Goal: Task Accomplishment & Management: Manage account settings

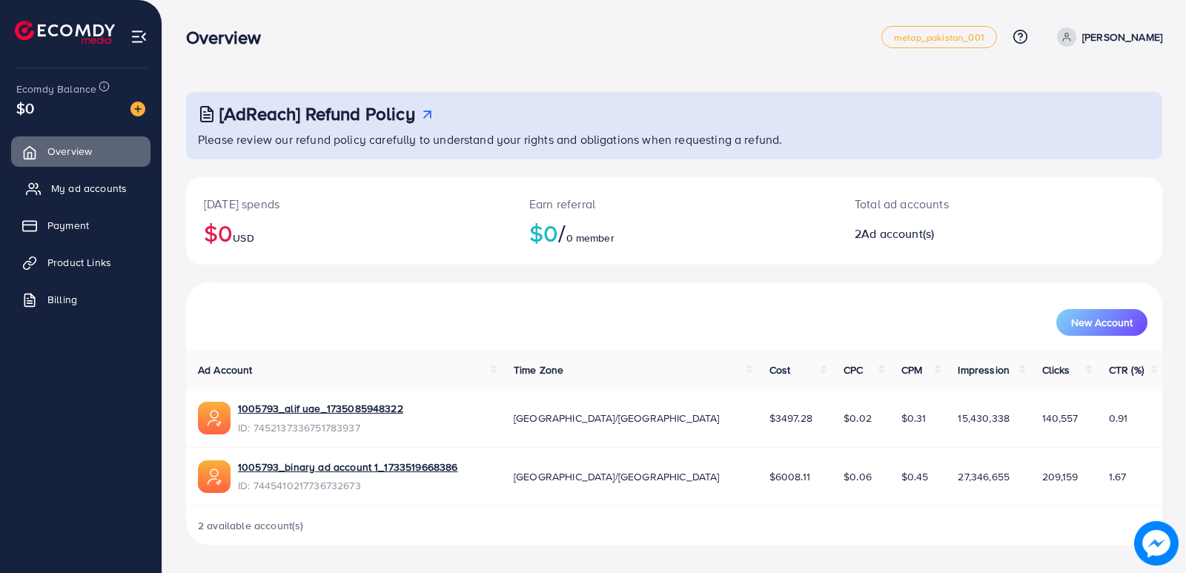
click at [90, 188] on span "My ad accounts" at bounding box center [89, 188] width 76 height 15
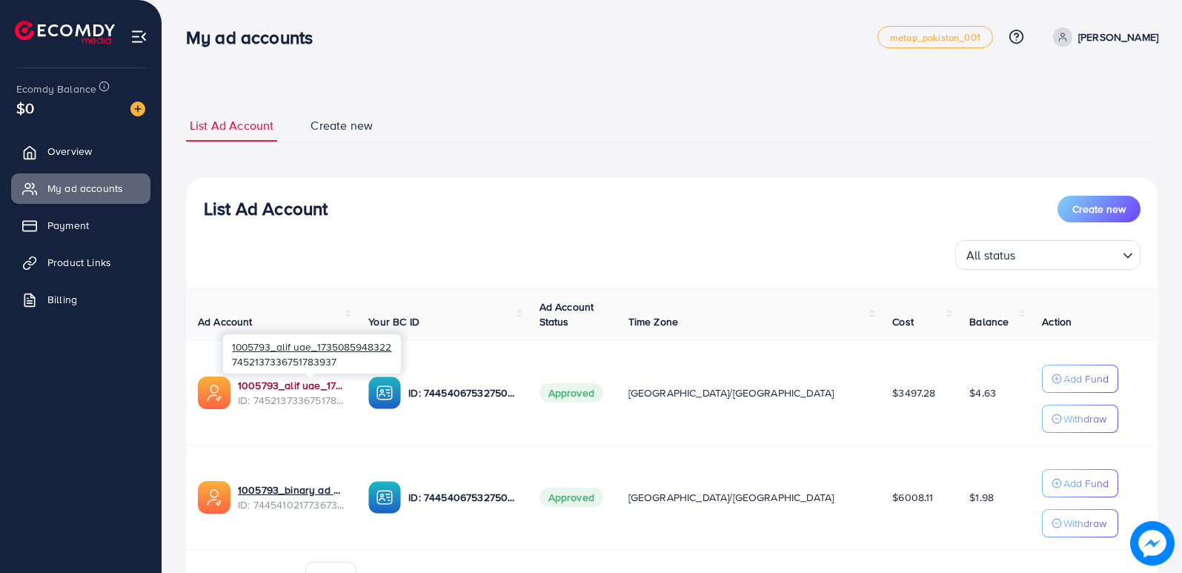
click at [291, 386] on link "1005793_alif uae_1735085948322" at bounding box center [291, 385] width 107 height 15
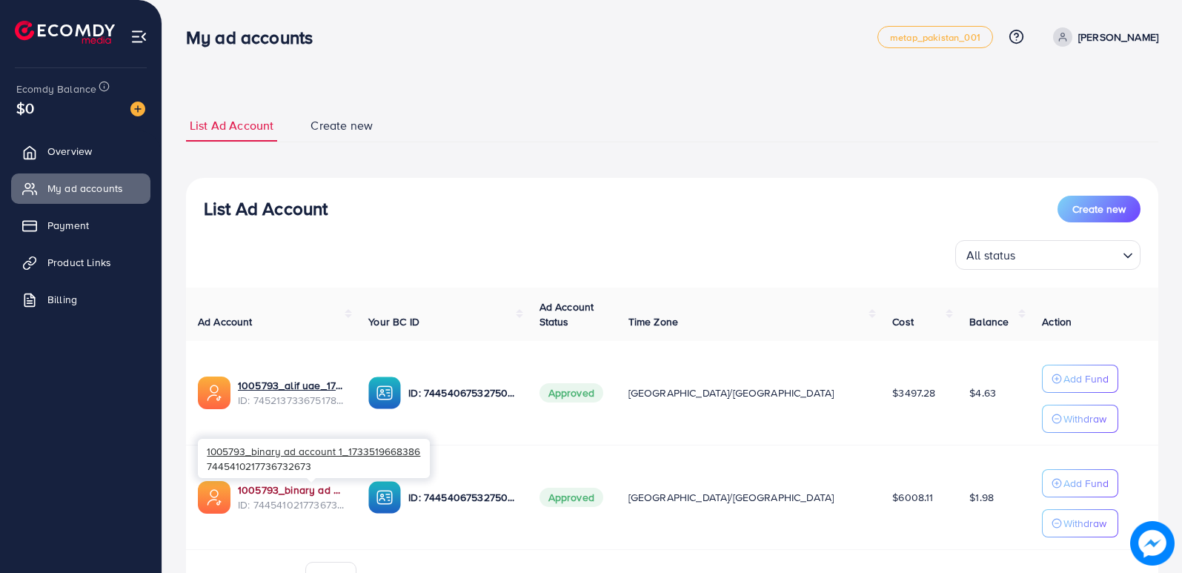
click at [289, 488] on link "1005793_binary ad account 1_1733519668386" at bounding box center [291, 489] width 107 height 15
click at [294, 490] on link "1005793_binary ad account 1_1733519668386" at bounding box center [291, 489] width 107 height 15
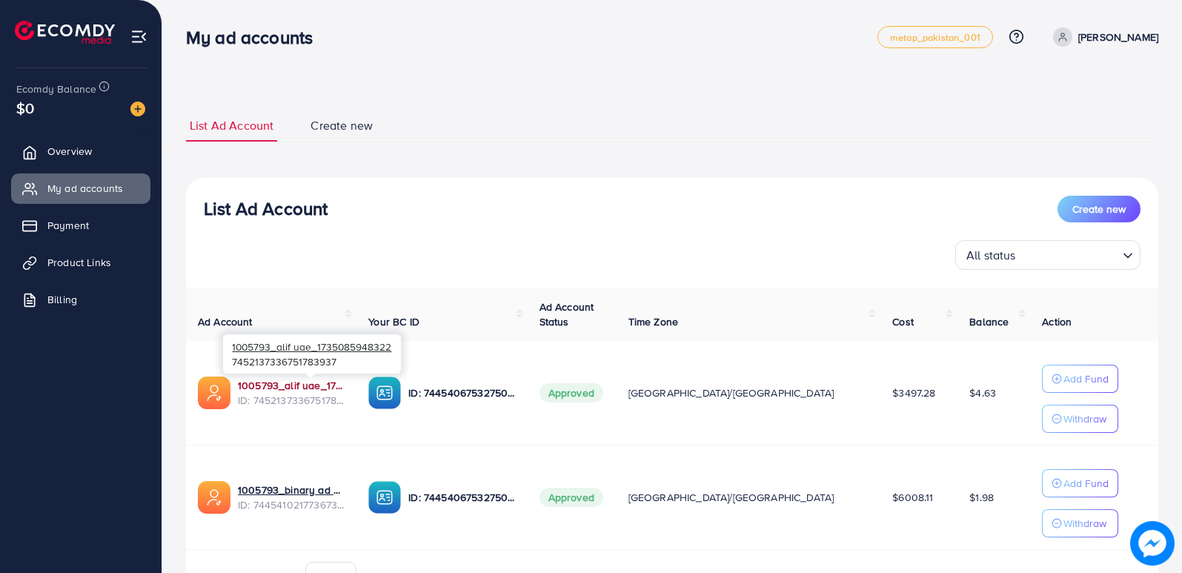
click at [290, 384] on link "1005793_alif uae_1735085948322" at bounding box center [291, 385] width 107 height 15
